Goal: Information Seeking & Learning: Find contact information

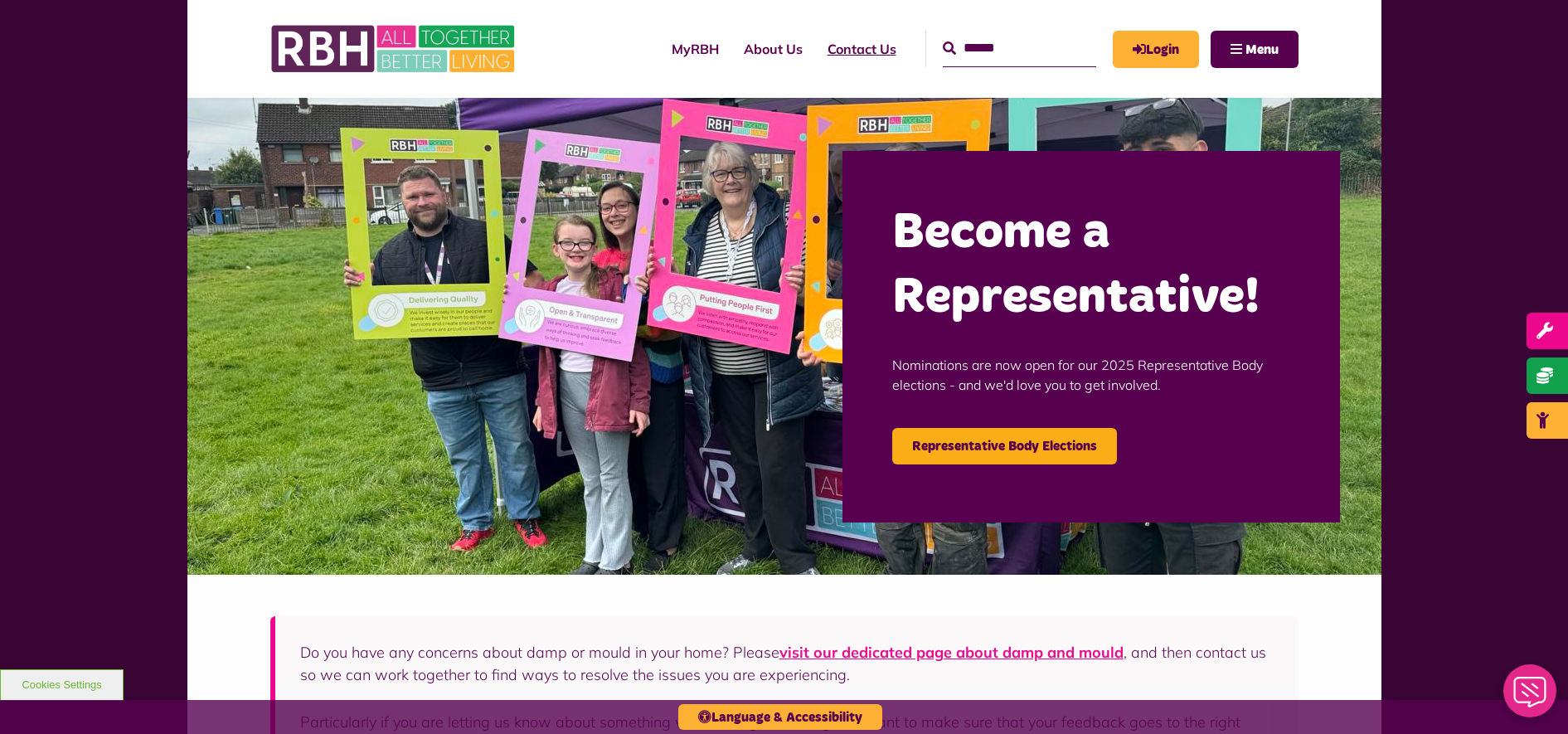
click at [833, 58] on link "Contact Us" at bounding box center [862, 49] width 94 height 44
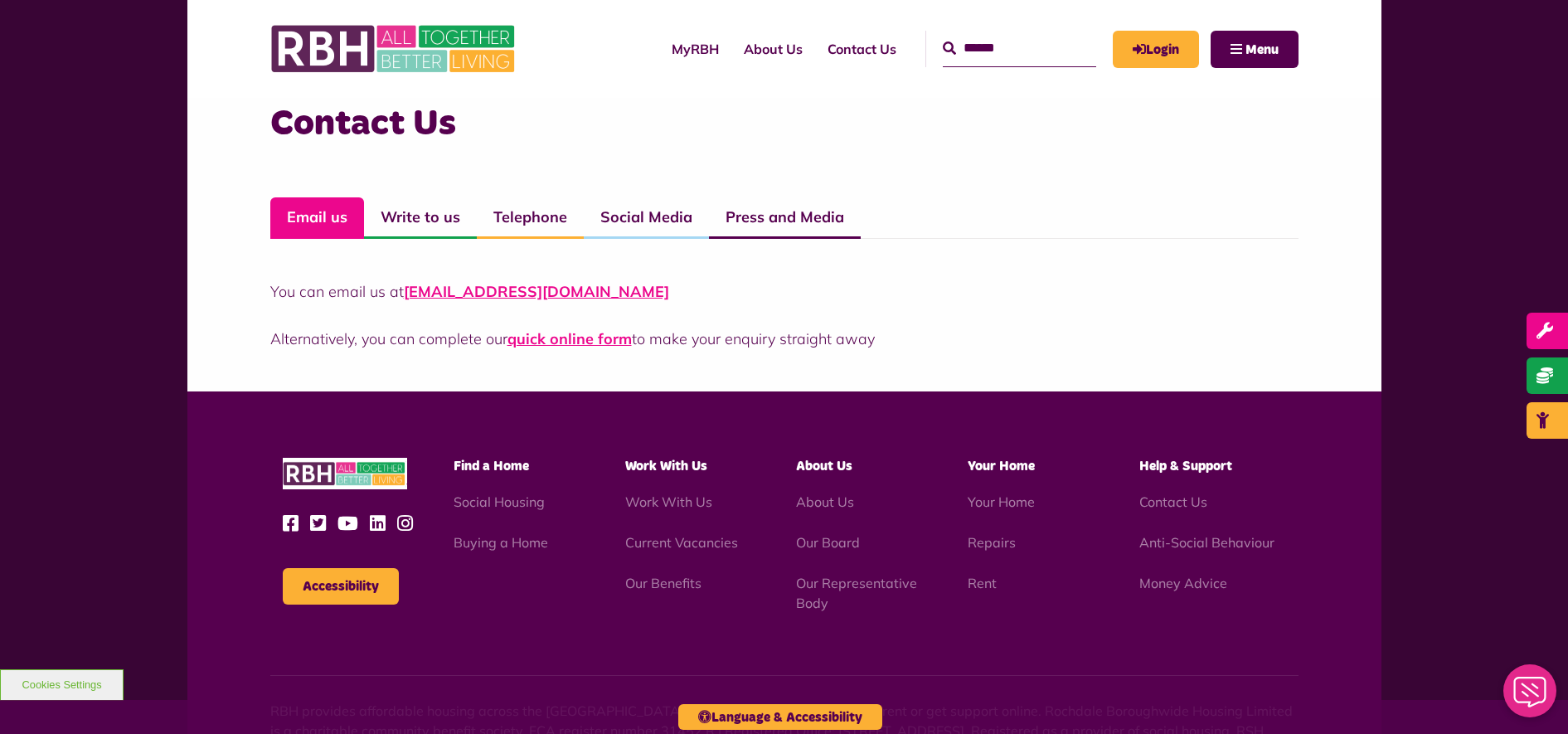
scroll to position [1133, 0]
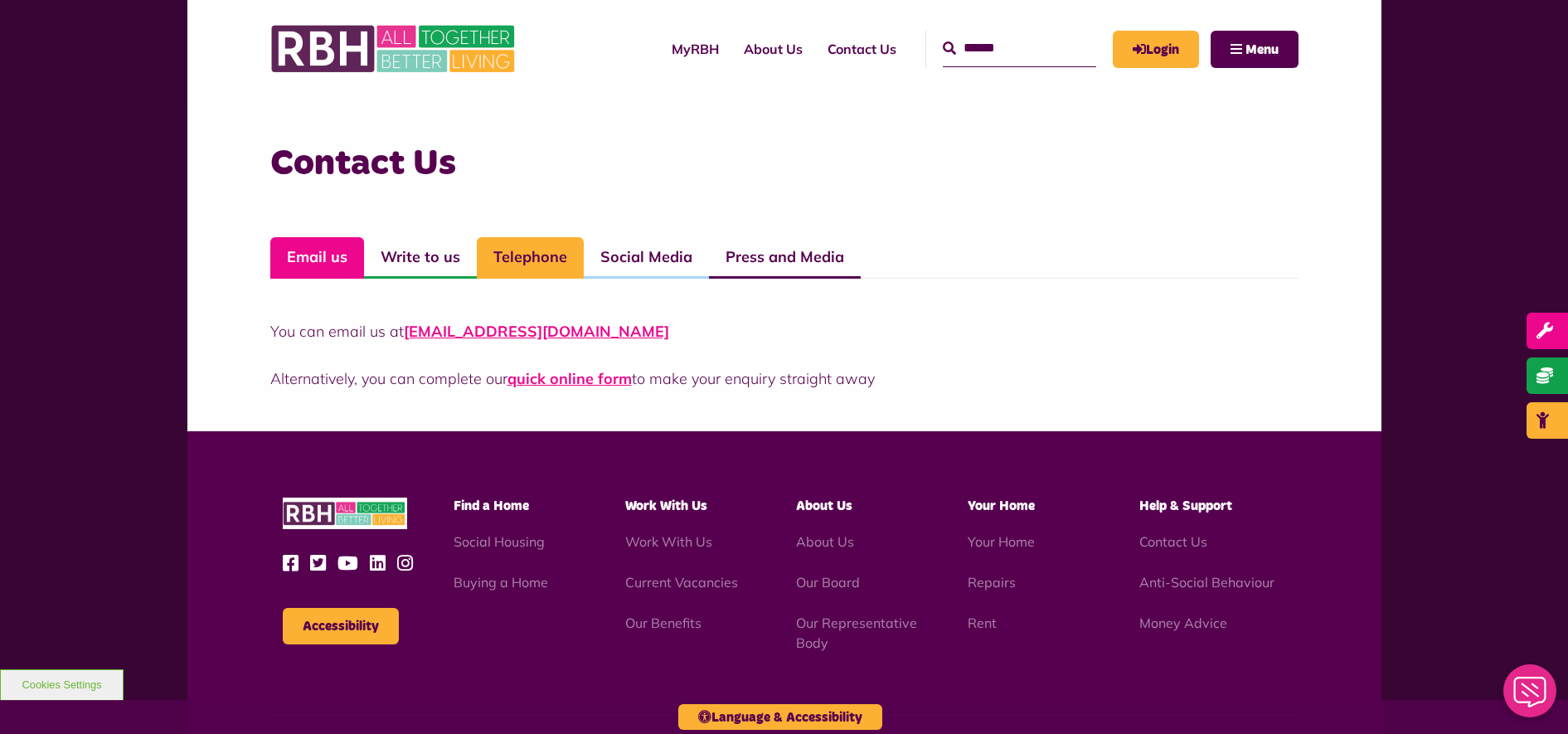
click at [545, 252] on link "Telephone" at bounding box center [531, 258] width 107 height 41
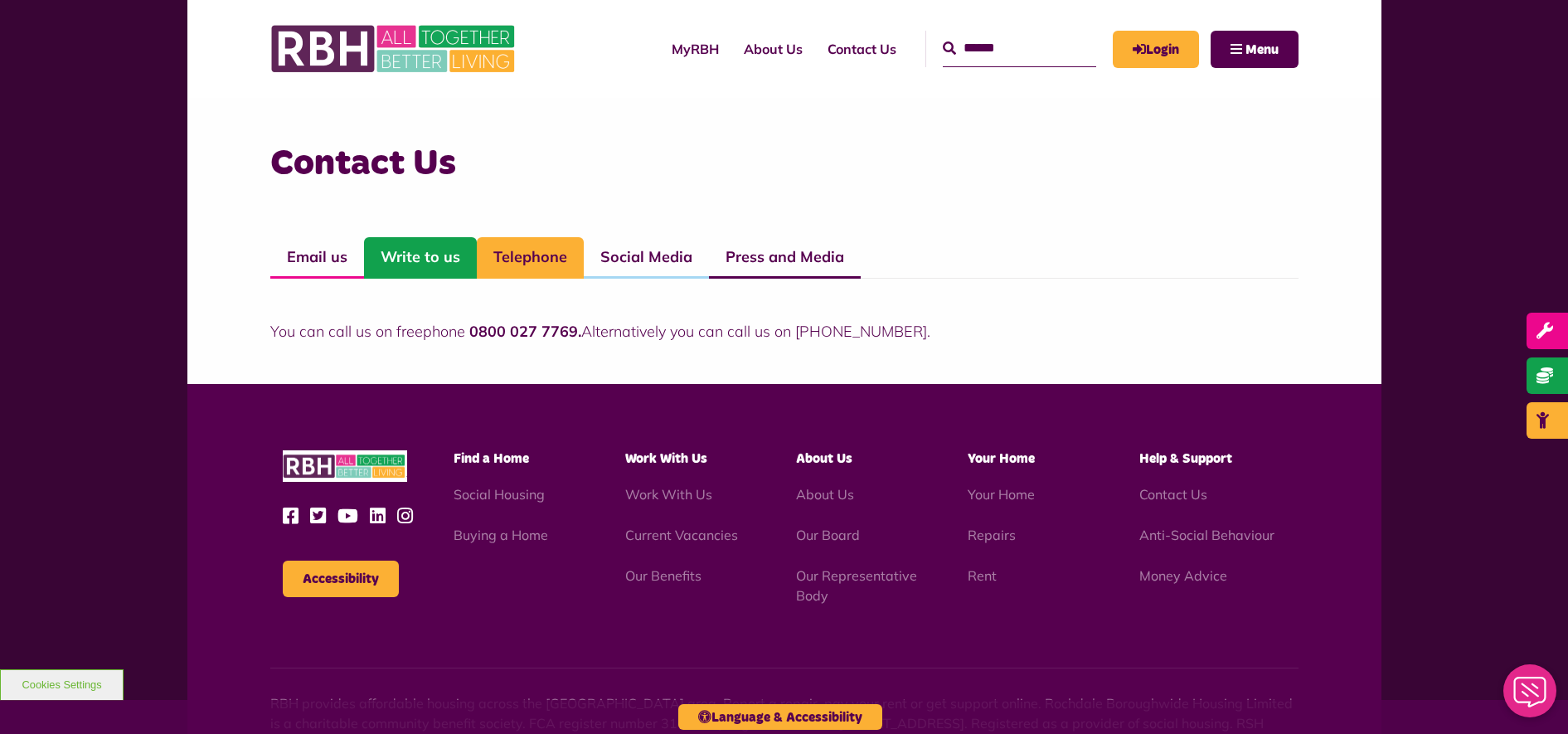
click at [417, 242] on link "Write to us" at bounding box center [420, 258] width 112 height 41
drag, startPoint x: 877, startPoint y: 331, endPoint x: 811, endPoint y: 334, distance: 66.1
click at [811, 334] on p "You can write to us at: RBH, [GEOGRAPHIC_DATA][STREET_ADDRESS] (postal address …" at bounding box center [784, 331] width 1028 height 23
copy p "OL16 2UP"
click at [920, 157] on h3 "Contact Us" at bounding box center [784, 164] width 1028 height 47
